Goal: Navigation & Orientation: Find specific page/section

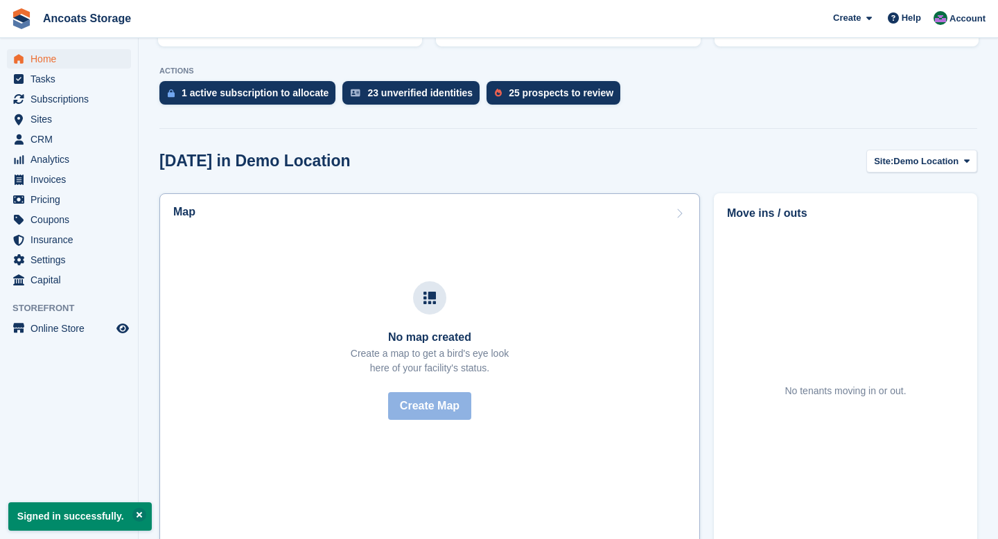
scroll to position [263, 0]
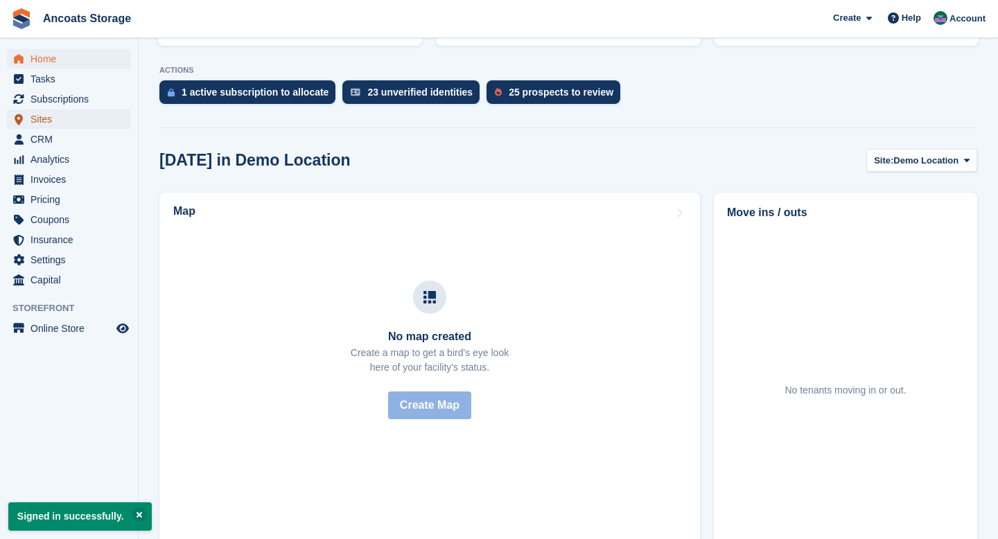
click at [58, 122] on span "Sites" at bounding box center [71, 118] width 83 height 19
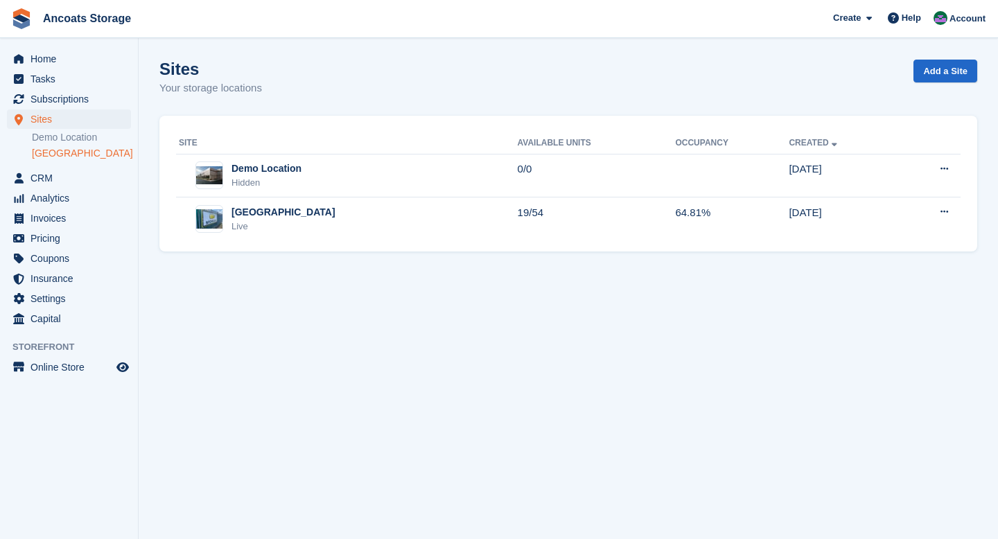
click at [65, 152] on link "[GEOGRAPHIC_DATA]" at bounding box center [81, 153] width 99 height 13
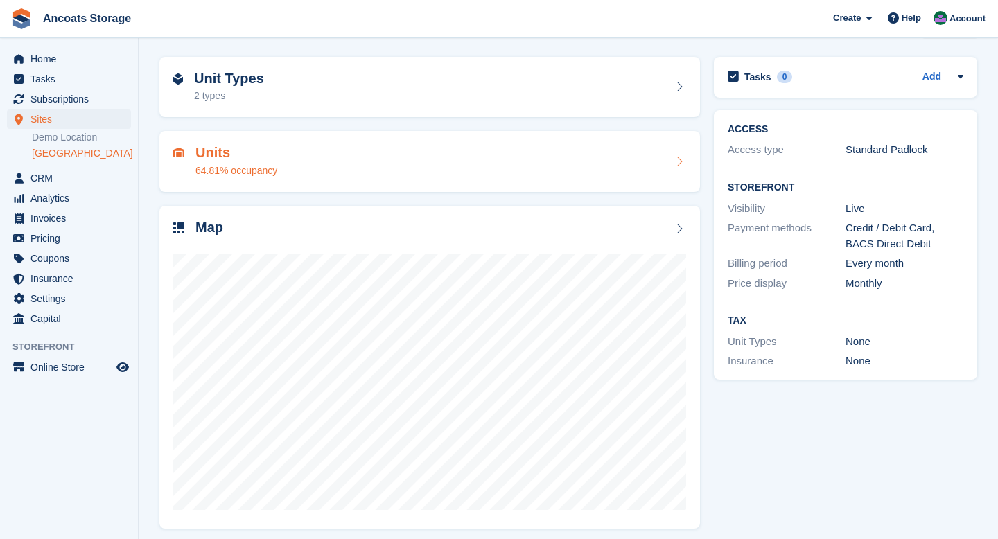
scroll to position [49, 0]
